Goal: Entertainment & Leisure: Consume media (video, audio)

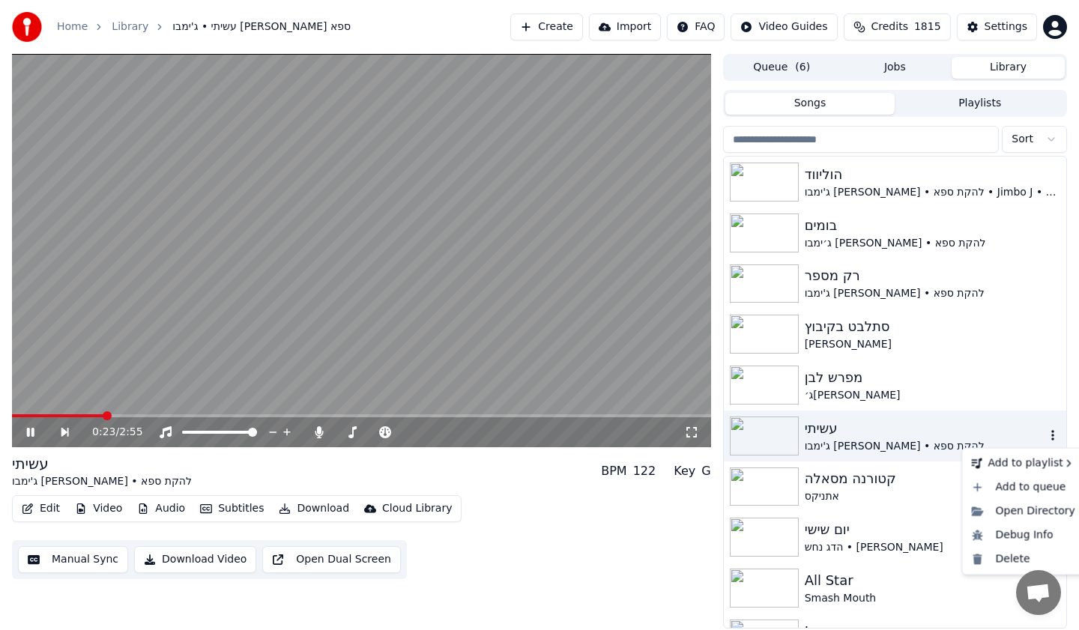
click at [327, 244] on video at bounding box center [361, 250] width 699 height 393
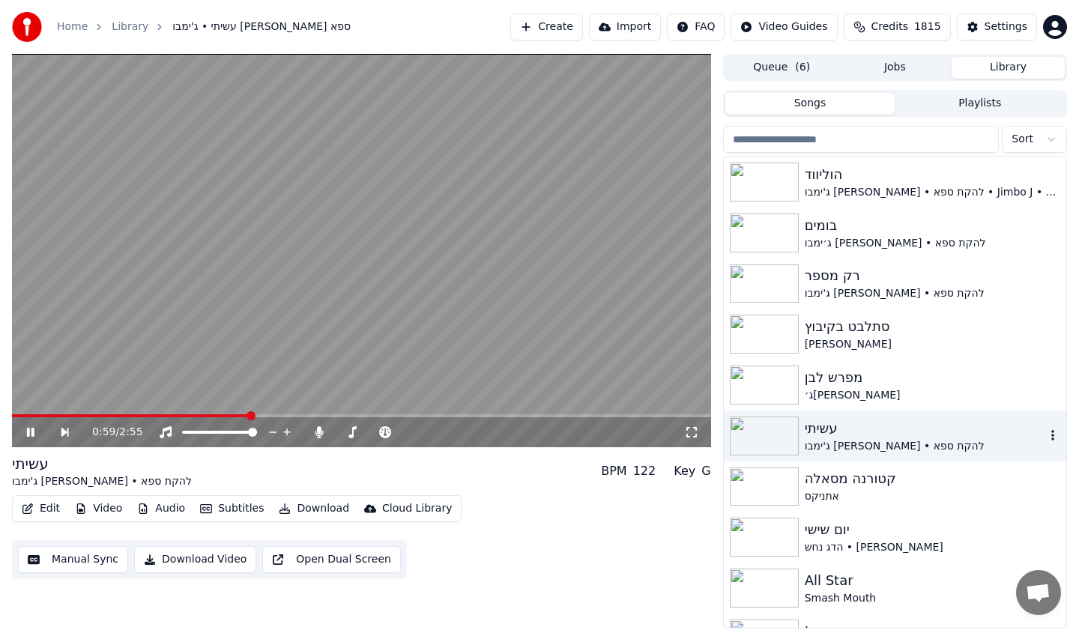
click at [229, 357] on video at bounding box center [361, 250] width 699 height 393
click at [208, 317] on video at bounding box center [361, 250] width 699 height 393
click at [474, 247] on video at bounding box center [361, 250] width 699 height 393
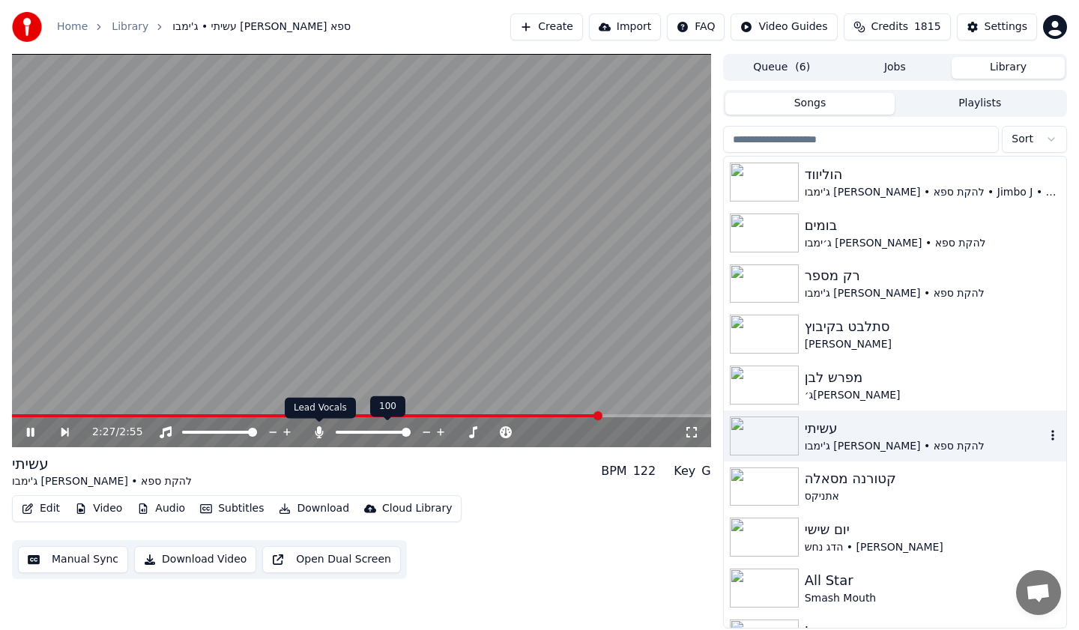
click at [316, 433] on icon at bounding box center [319, 432] width 15 height 12
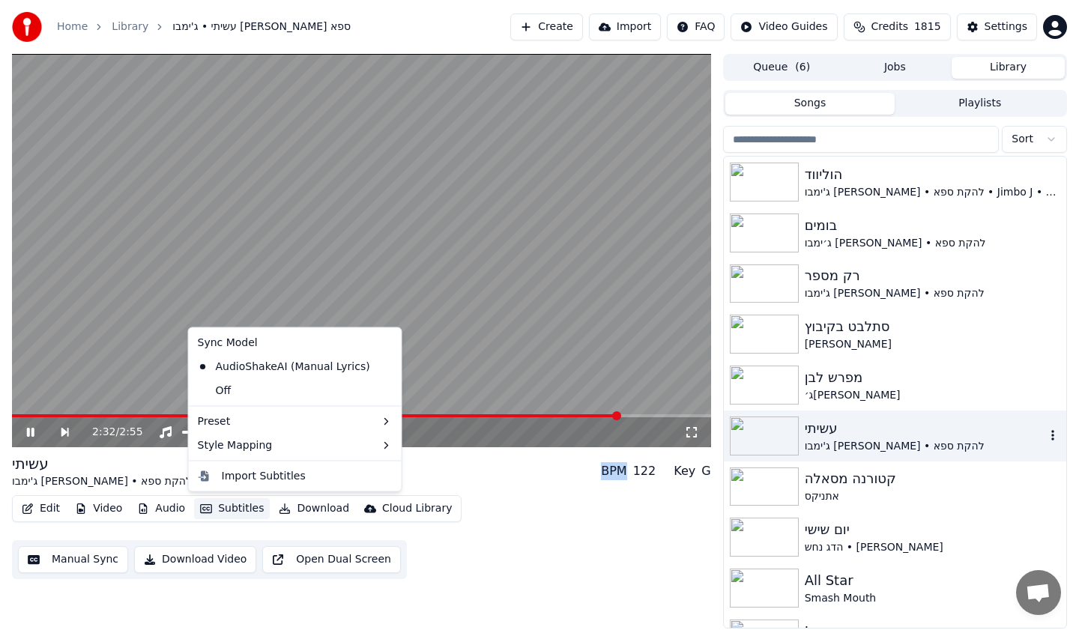
click at [235, 509] on button "Subtitles" at bounding box center [232, 508] width 76 height 21
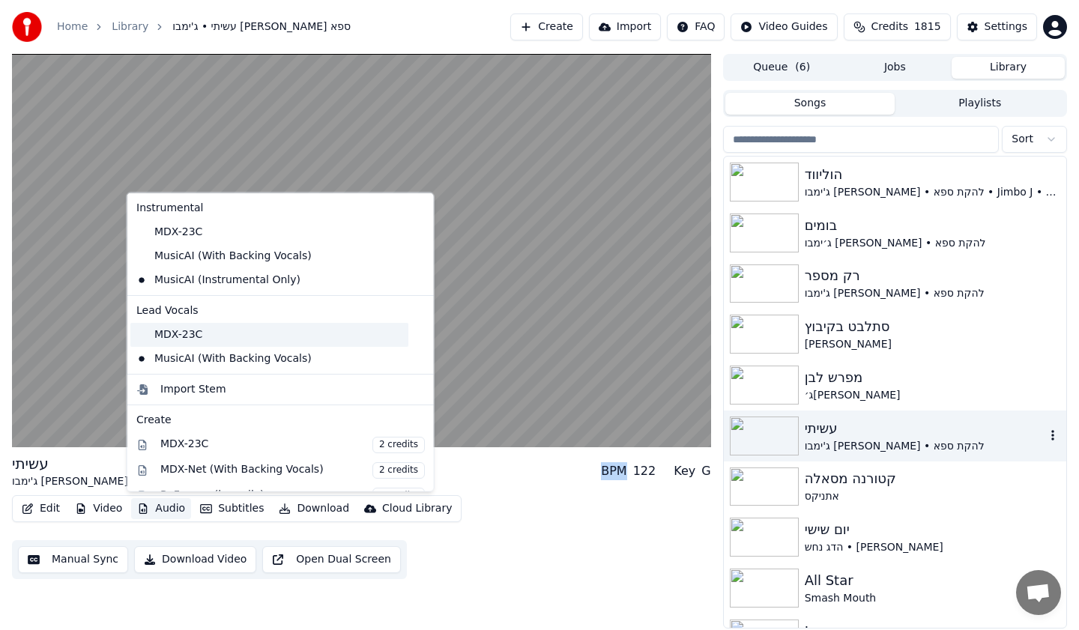
click at [185, 339] on div "MDX-23C" at bounding box center [269, 334] width 278 height 24
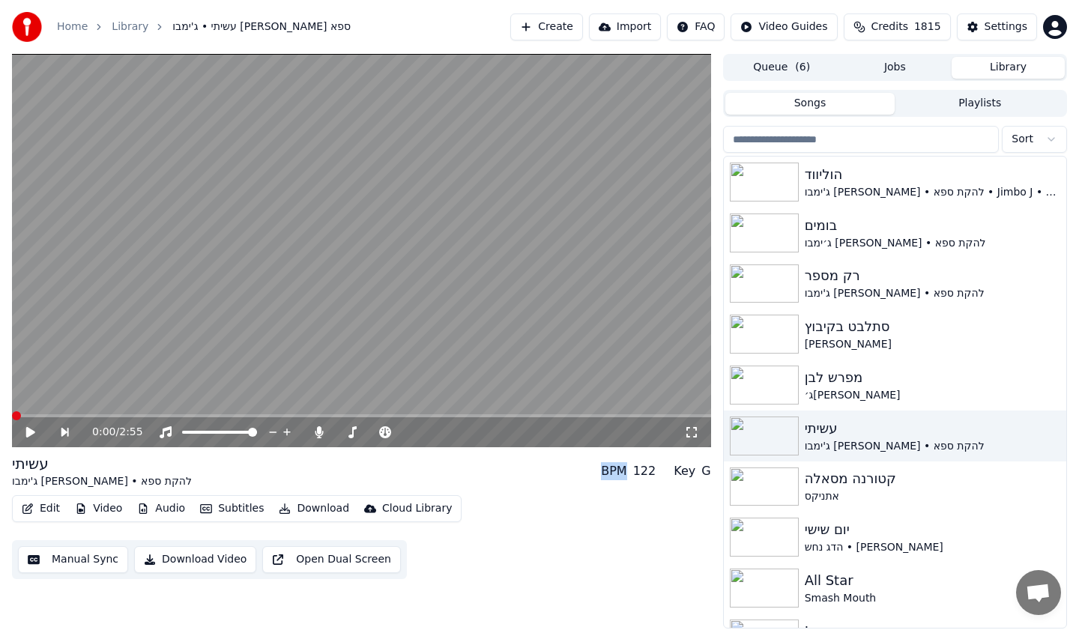
click at [506, 415] on span at bounding box center [361, 415] width 699 height 3
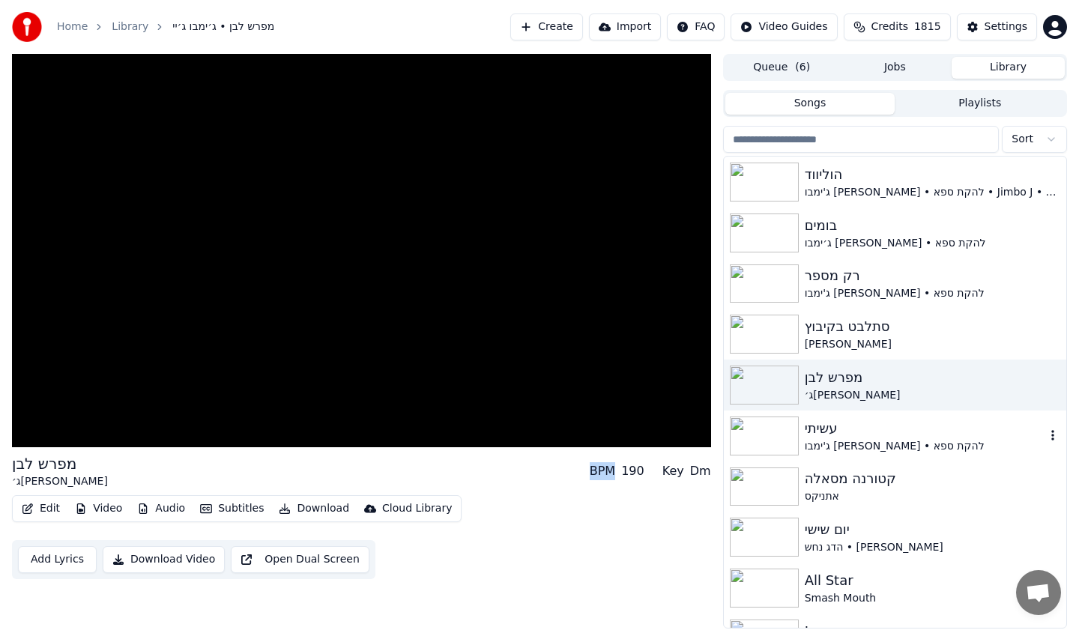
click at [895, 440] on div "ג'ימבו [PERSON_NAME] • להקת ספא" at bounding box center [925, 446] width 241 height 15
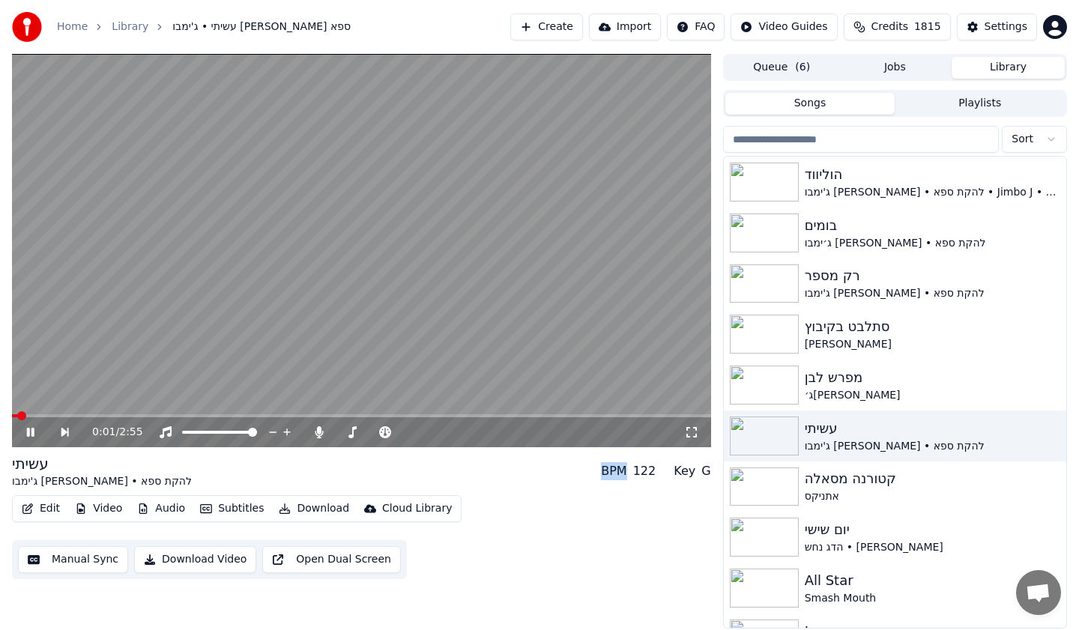
click at [487, 350] on video at bounding box center [361, 250] width 699 height 393
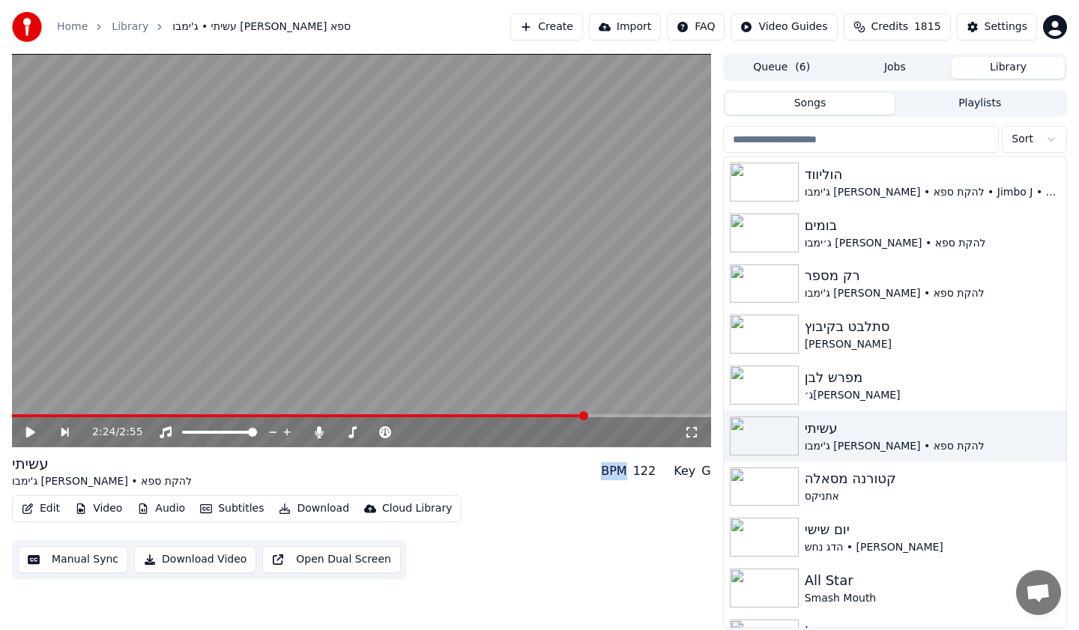
click at [588, 417] on span at bounding box center [361, 415] width 699 height 3
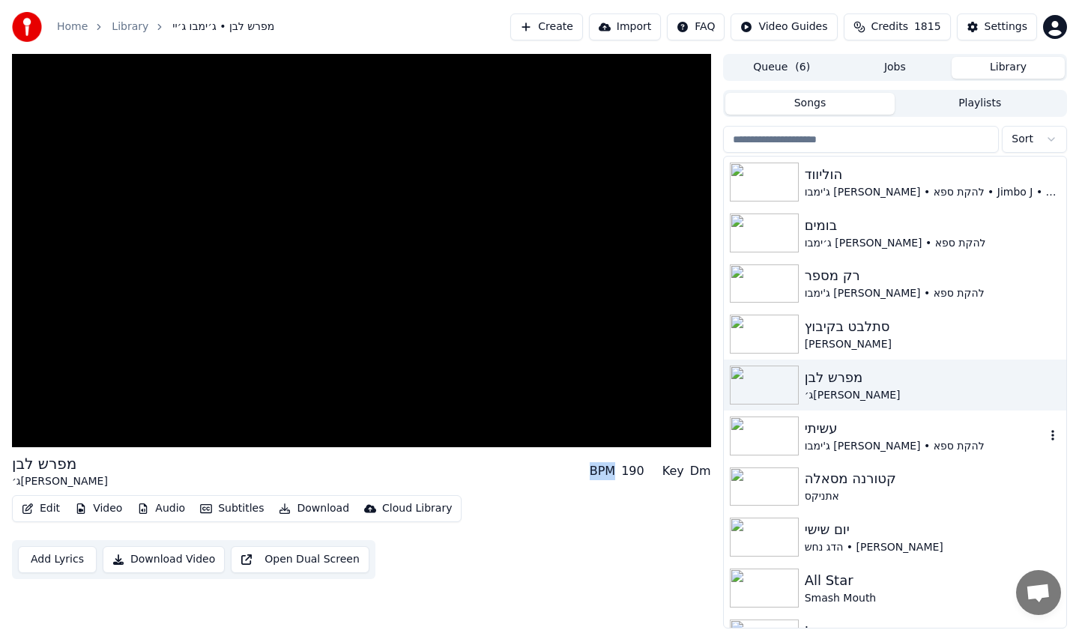
click at [789, 429] on img at bounding box center [764, 436] width 69 height 39
click at [817, 430] on div "עשיתי" at bounding box center [925, 428] width 241 height 21
click at [829, 432] on div "עשיתי" at bounding box center [925, 428] width 241 height 21
click at [879, 447] on div "ג'ימבו [PERSON_NAME] • להקת ספא" at bounding box center [925, 446] width 241 height 15
click at [878, 494] on div "אתניקס" at bounding box center [925, 496] width 241 height 15
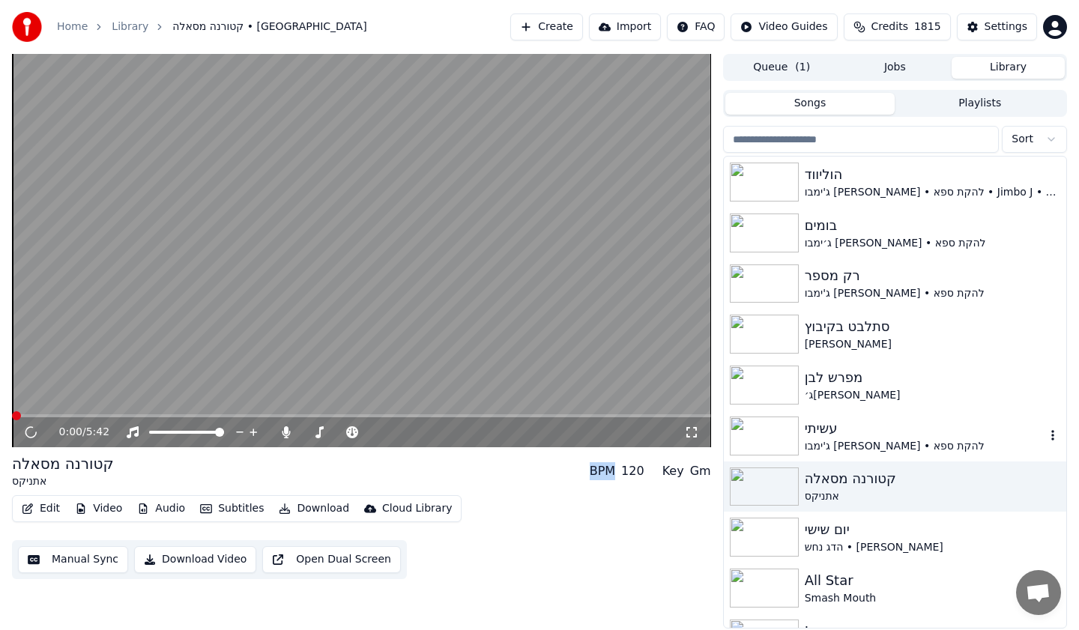
click at [874, 442] on div "ג'ימבו [PERSON_NAME] • להקת ספא" at bounding box center [925, 446] width 241 height 15
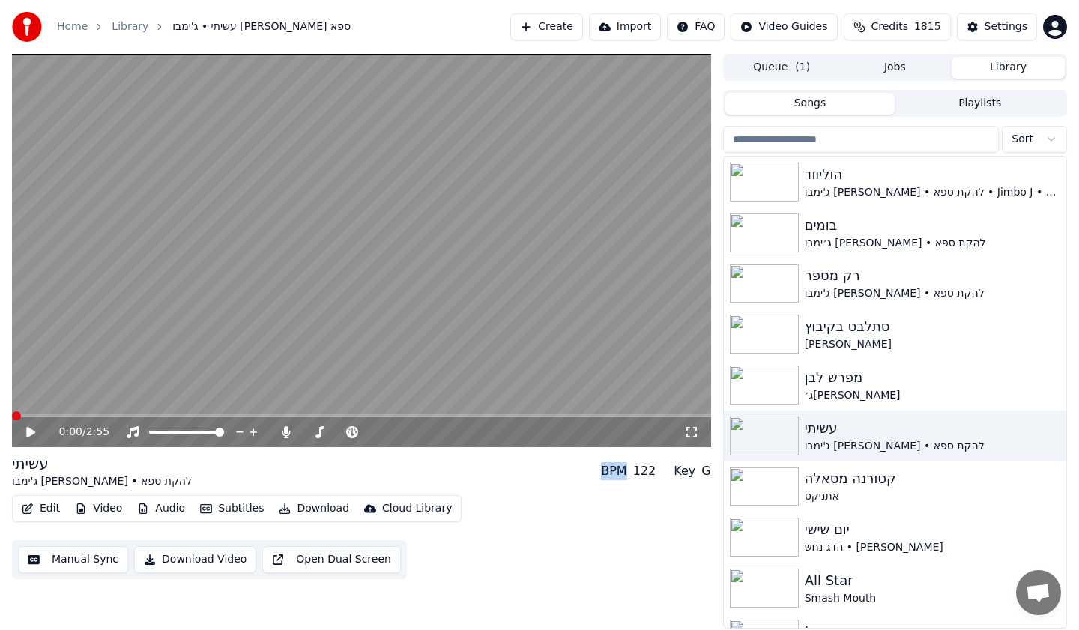
click at [450, 279] on video at bounding box center [361, 250] width 699 height 393
click at [389, 270] on video at bounding box center [361, 250] width 699 height 393
